Goal: Task Accomplishment & Management: Manage account settings

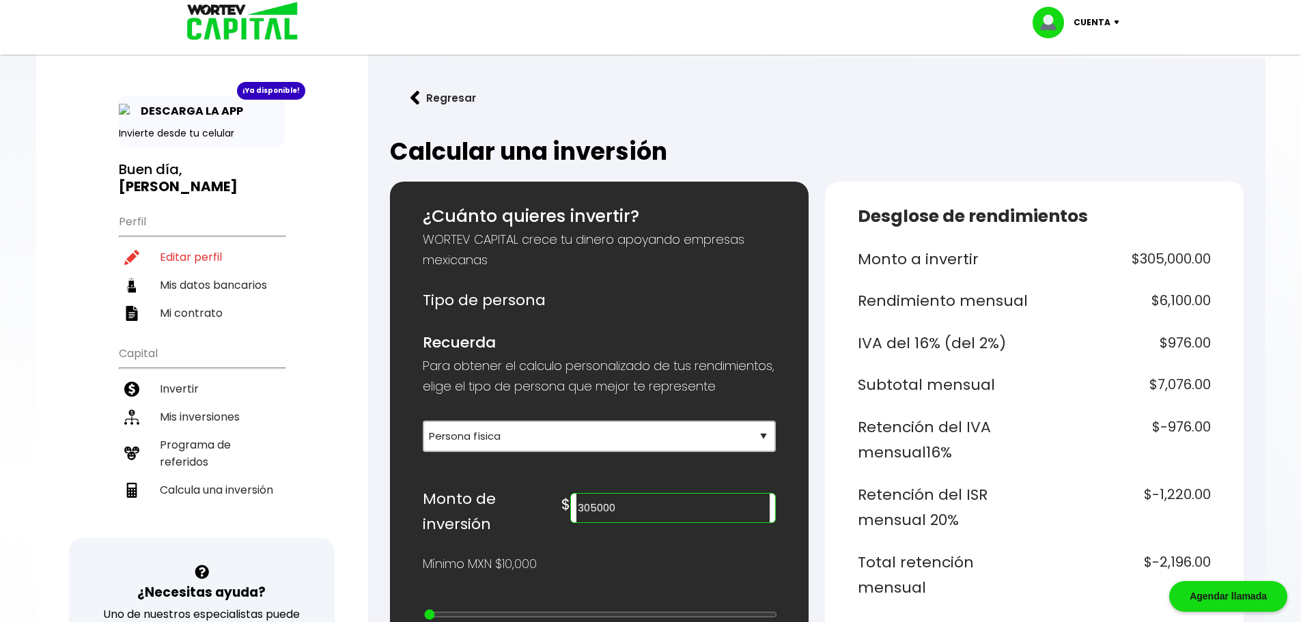
select select "1"
click at [238, 383] on li "Invertir" at bounding box center [202, 389] width 166 height 28
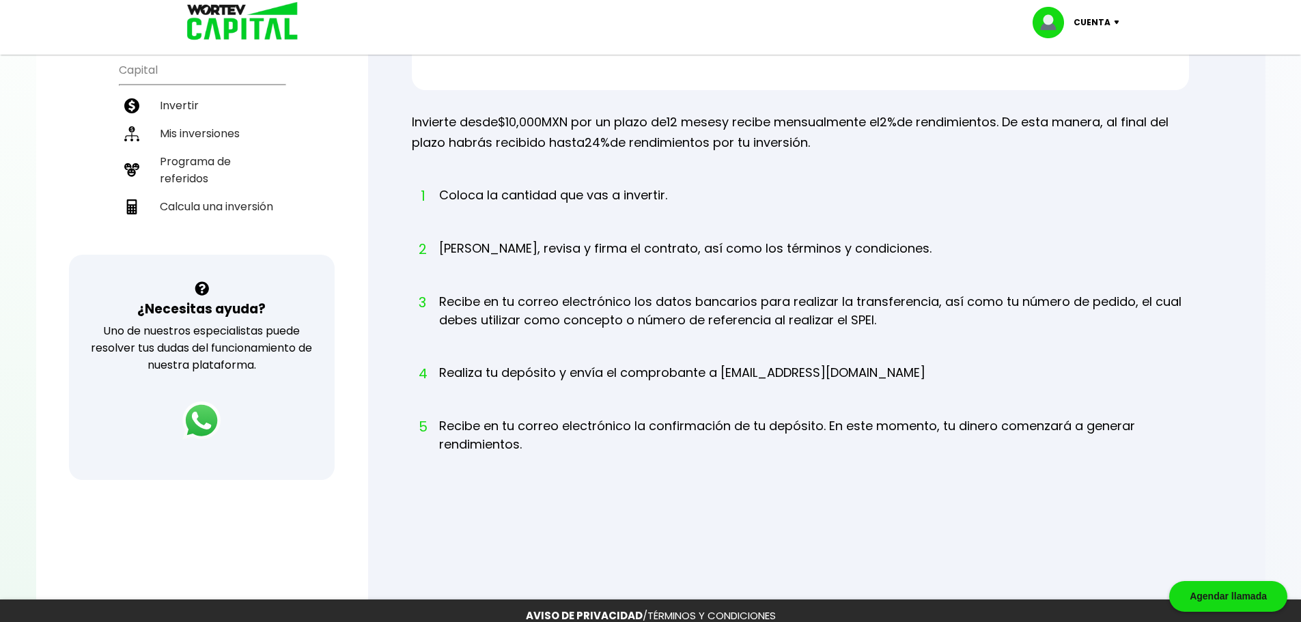
scroll to position [205, 0]
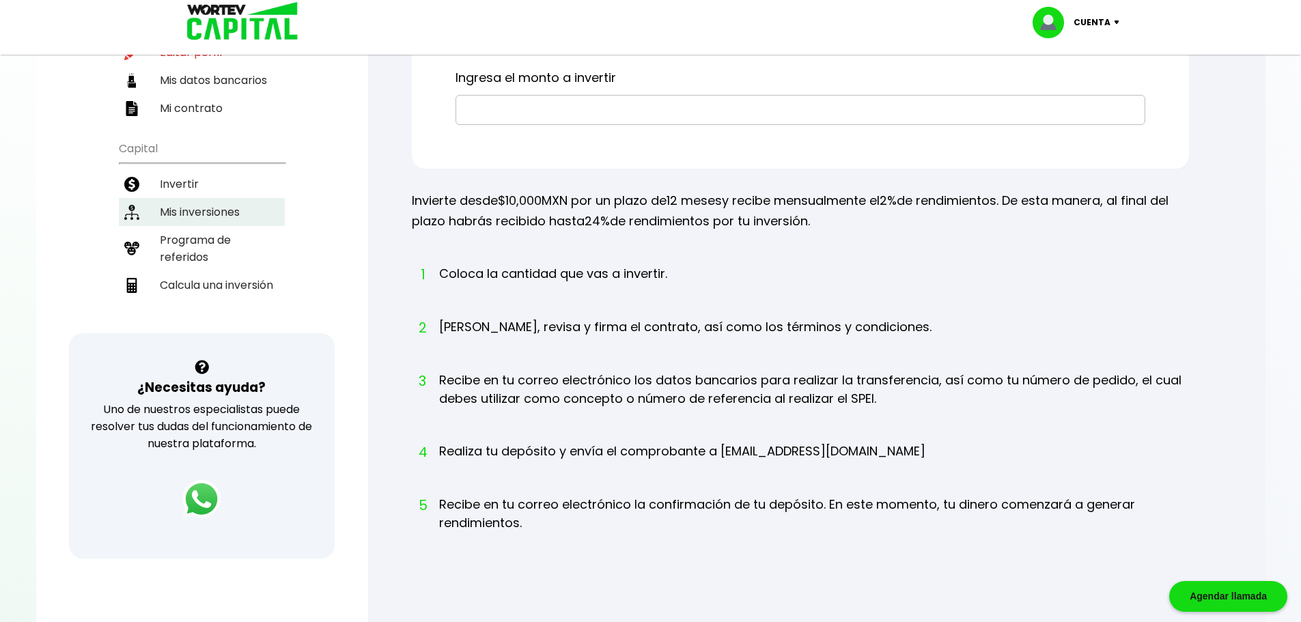
click at [208, 217] on li "Mis inversiones" at bounding box center [202, 212] width 166 height 28
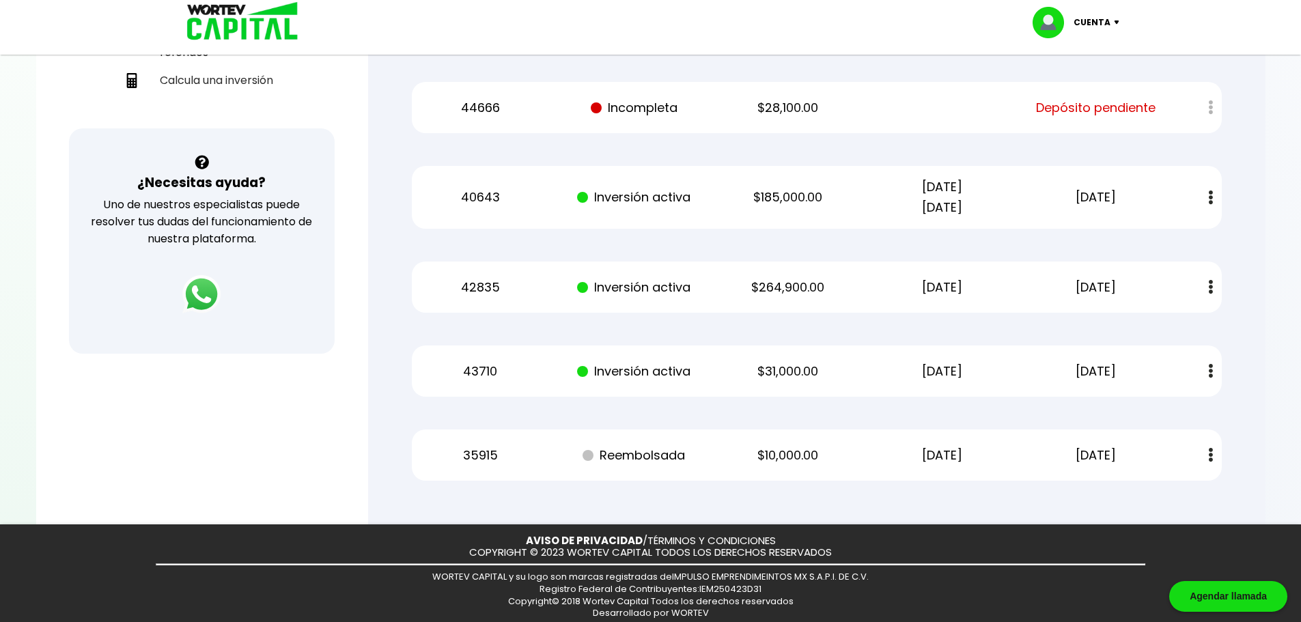
scroll to position [137, 0]
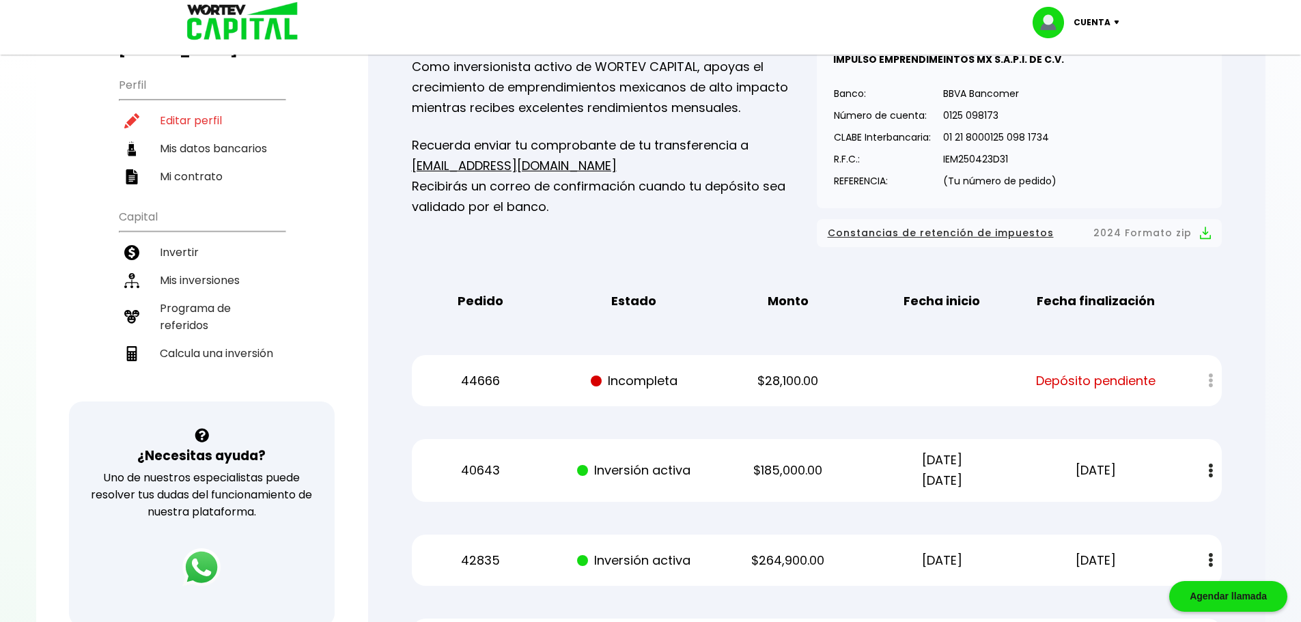
click at [279, 37] on img at bounding box center [238, 22] width 130 height 44
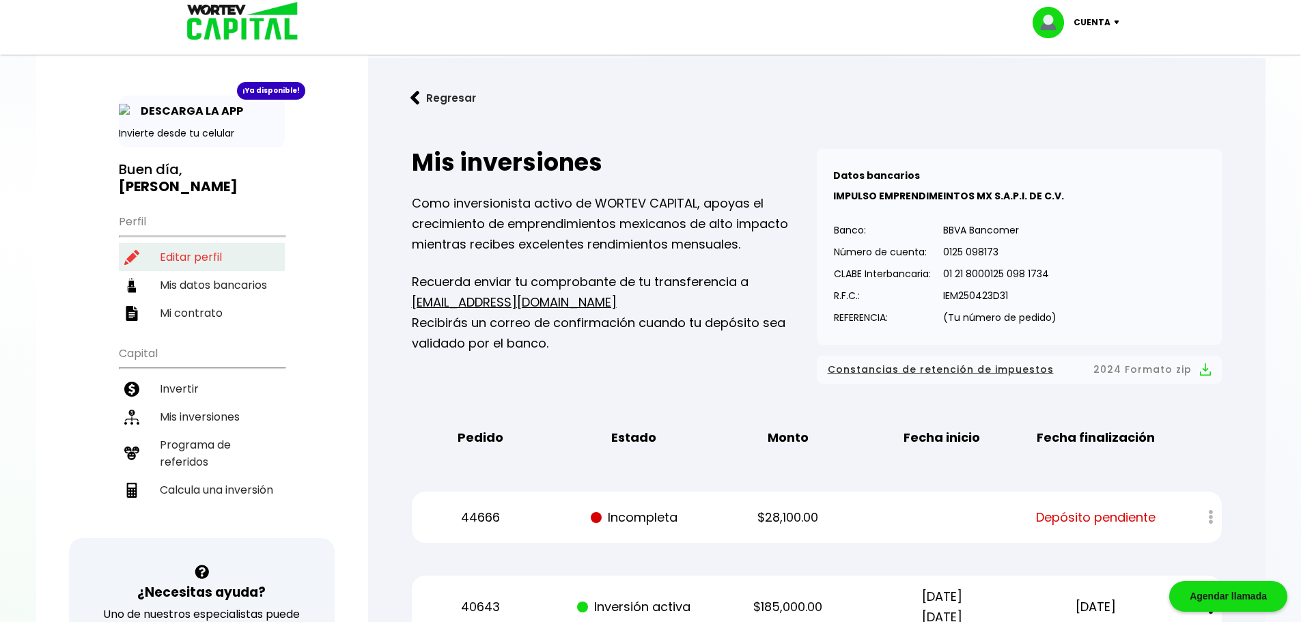
click at [200, 262] on li "Editar perfil" at bounding box center [202, 257] width 166 height 28
select select "Hombre"
select select "Licenciatura"
select select "SI"
select select "Banorte"
